Goal: Task Accomplishment & Management: Manage account settings

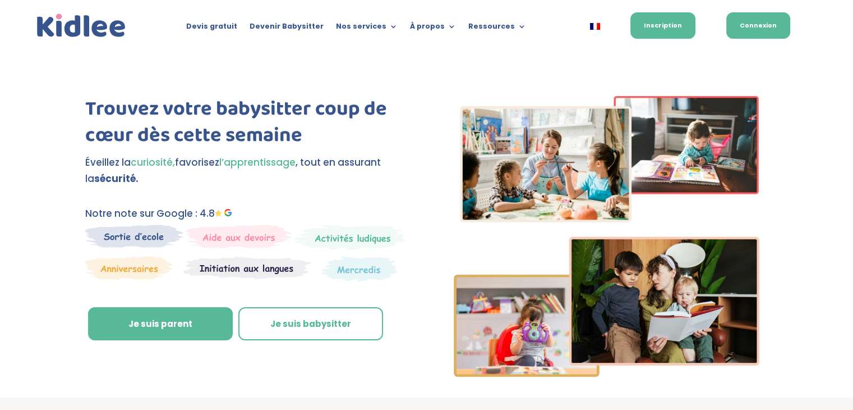
click at [759, 21] on link "Connexion" at bounding box center [759, 25] width 64 height 26
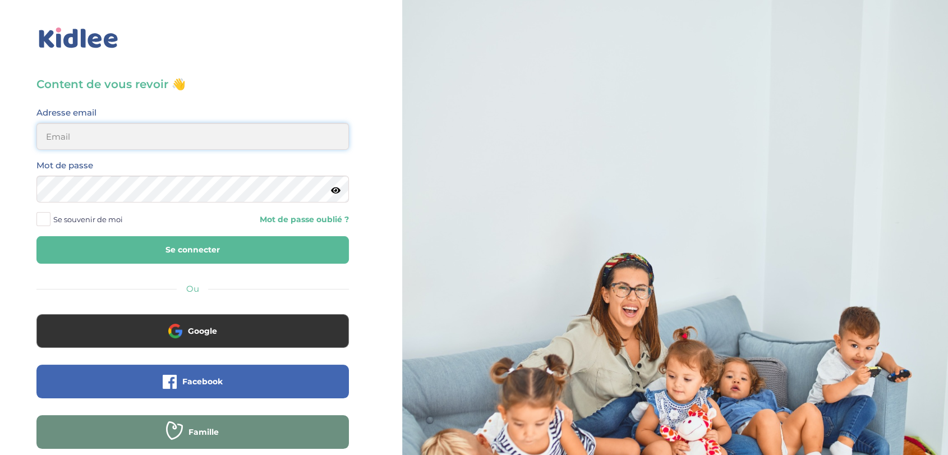
type input "admin2@kidlee.fr"
click at [123, 246] on button "Se connecter" at bounding box center [192, 249] width 313 height 27
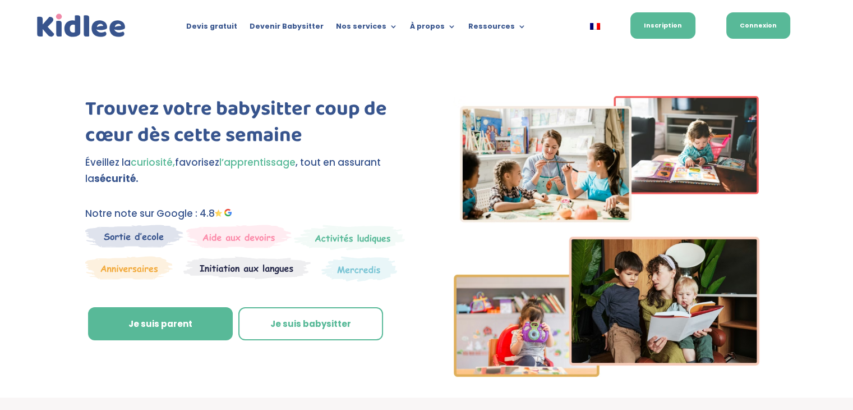
click at [747, 27] on link "Connexion" at bounding box center [759, 25] width 64 height 26
